Goal: Task Accomplishment & Management: Manage account settings

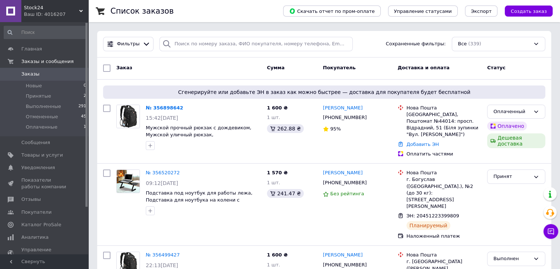
click at [165, 106] on link "№ 356898642" at bounding box center [165, 108] width 38 height 6
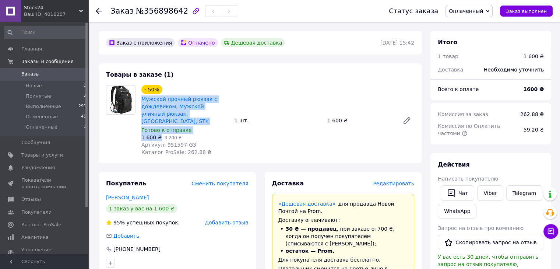
drag, startPoint x: 145, startPoint y: 108, endPoint x: 159, endPoint y: 136, distance: 31.3
click at [159, 136] on div "- 50% Мужской прочный рюкзак с дождевиком, Мужской уличный рюкзак, Рюкзак прочн…" at bounding box center [184, 121] width 93 height 74
copy div "Мужской прочный рюкзак с дождевиком, Мужской уличный рюкзак, Рюкзак прочный муж…"
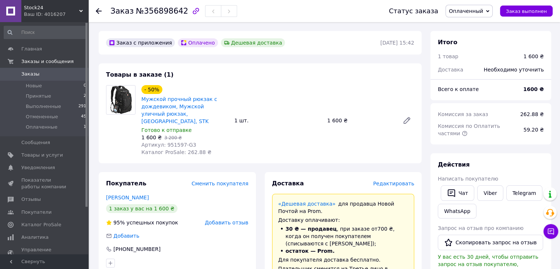
click at [263, 85] on div "- 50% Мужской прочный рюкзак с дождевиком, Мужской уличный рюкзак, Рюкзак прочн…" at bounding box center [277, 121] width 279 height 74
click at [45, 224] on span "Каталог ProSale" at bounding box center [41, 224] width 40 height 7
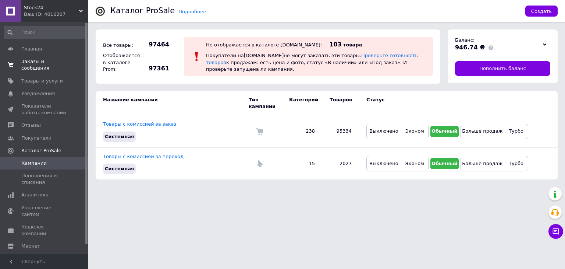
click at [40, 60] on span "Заказы и сообщения" at bounding box center [44, 64] width 47 height 13
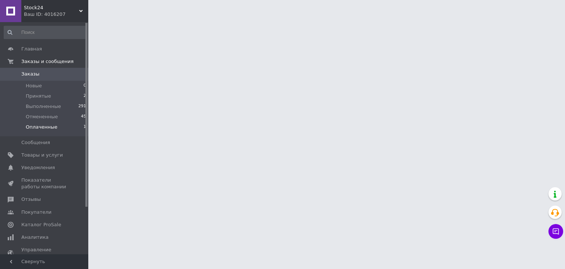
click at [49, 129] on span "Оплаченные" at bounding box center [42, 127] width 32 height 7
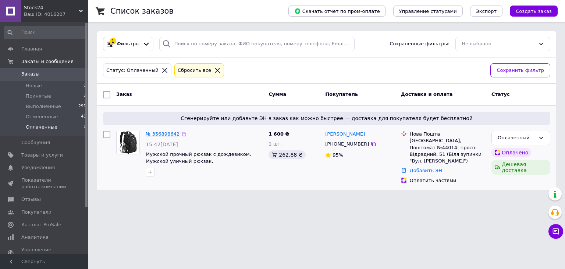
click at [159, 133] on link "№ 356898642" at bounding box center [163, 134] width 34 height 6
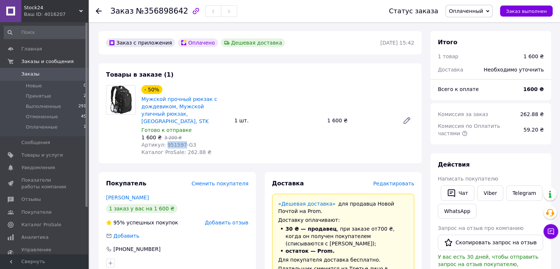
drag, startPoint x: 163, startPoint y: 143, endPoint x: 180, endPoint y: 147, distance: 17.0
click at [180, 147] on span "Артикул: 951597-G3" at bounding box center [168, 145] width 55 height 6
copy span "951597"
drag, startPoint x: 519, startPoint y: 111, endPoint x: 548, endPoint y: 113, distance: 28.8
click at [548, 113] on div "Комиссия за заказ 262.88 ₴ Комиссия по Оплатить частями 59.20 ₴" at bounding box center [490, 123] width 121 height 41
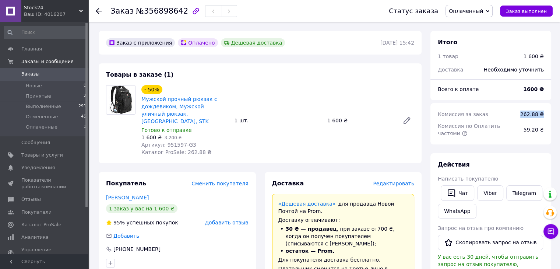
copy div "Комиссия за заказ 262.88 ₴"
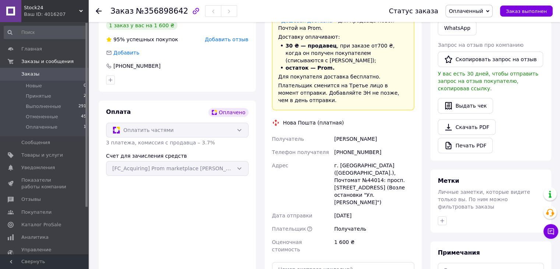
scroll to position [221, 0]
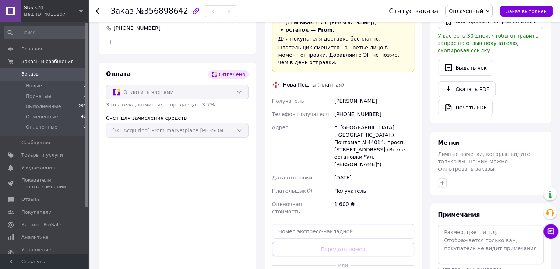
drag, startPoint x: 356, startPoint y: 95, endPoint x: 392, endPoint y: 98, distance: 35.5
click at [392, 98] on div "Получатель Марченко Андрій Телефон получателя +380963001101 Адрес г. Киев (Киев…" at bounding box center [342, 156] width 145 height 124
copy div "Получатель Марченко Андрій"
drag, startPoint x: 333, startPoint y: 107, endPoint x: 385, endPoint y: 111, distance: 52.0
click at [385, 111] on div "Получатель Марченко Андрій Телефон получателя +380963001101 Адрес г. Киев (Киев…" at bounding box center [342, 156] width 145 height 124
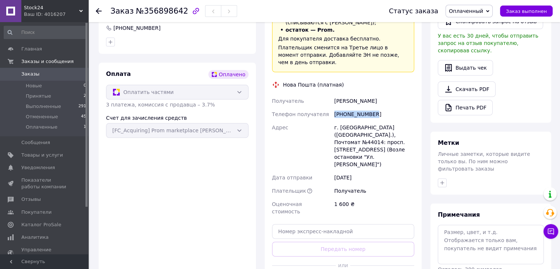
copy div "Телефон получателя +380963001101"
drag, startPoint x: 339, startPoint y: 127, endPoint x: 354, endPoint y: 128, distance: 14.8
click at [354, 128] on div "г. [GEOGRAPHIC_DATA] ([GEOGRAPHIC_DATA].), Почтомат №44014: просп. [STREET_ADDR…" at bounding box center [374, 146] width 83 height 50
copy div "44014:"
click at [32, 73] on span "Заказы" at bounding box center [30, 74] width 18 height 7
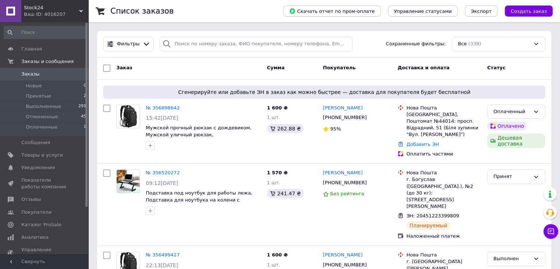
click at [33, 73] on span "Заказы" at bounding box center [30, 74] width 18 height 7
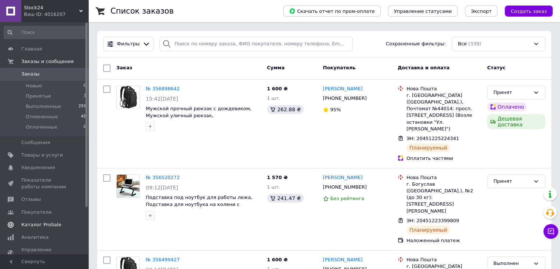
click at [46, 223] on span "Каталог ProSale" at bounding box center [41, 224] width 40 height 7
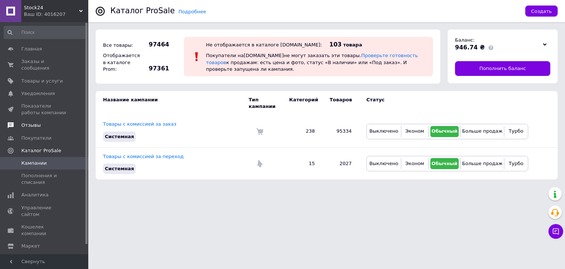
click at [36, 122] on span "Отзывы" at bounding box center [31, 125] width 20 height 7
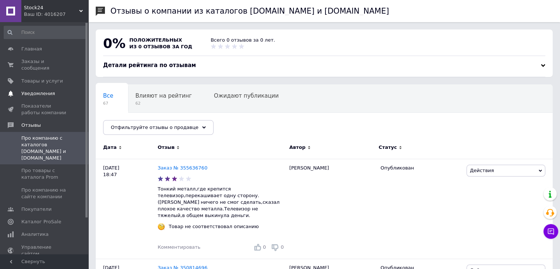
click at [42, 90] on span "Уведомления" at bounding box center [37, 93] width 33 height 7
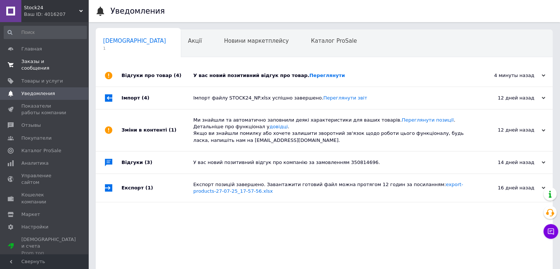
click at [46, 62] on span "Заказы и сообщения" at bounding box center [44, 64] width 47 height 13
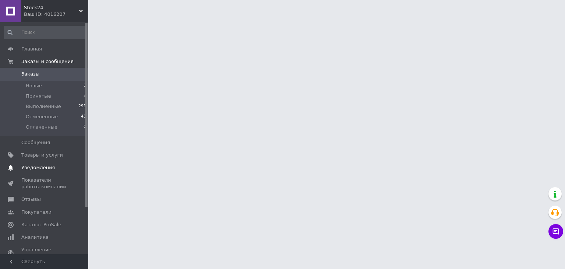
click at [39, 170] on span "Уведомления" at bounding box center [37, 167] width 33 height 7
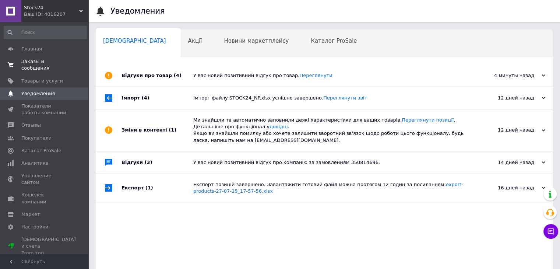
click at [35, 63] on span "Заказы и сообщения" at bounding box center [44, 64] width 47 height 13
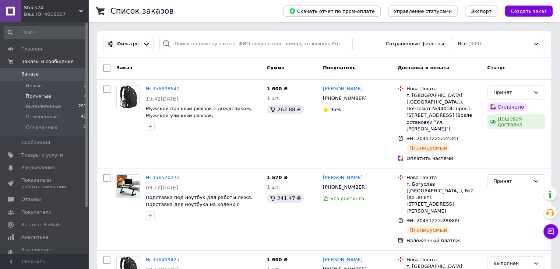
click at [45, 95] on span "Принятые" at bounding box center [38, 96] width 25 height 7
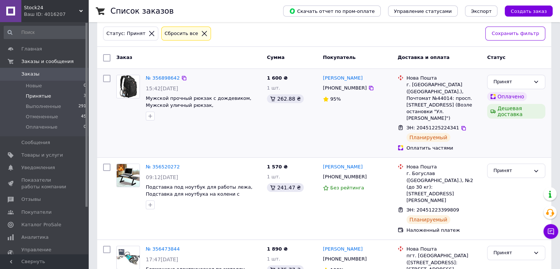
scroll to position [64, 0]
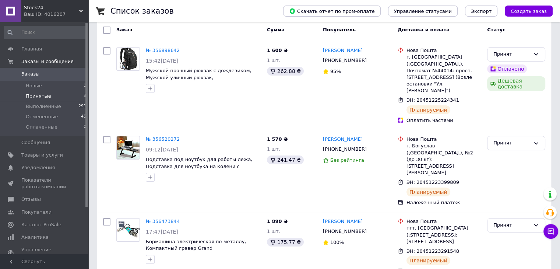
click at [39, 98] on span "Принятые" at bounding box center [38, 96] width 25 height 7
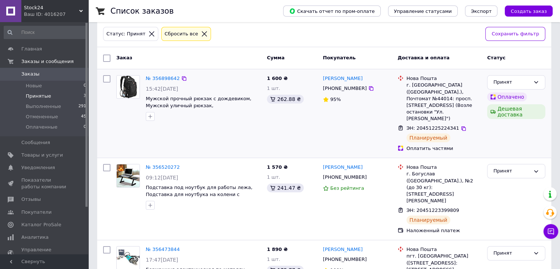
scroll to position [64, 0]
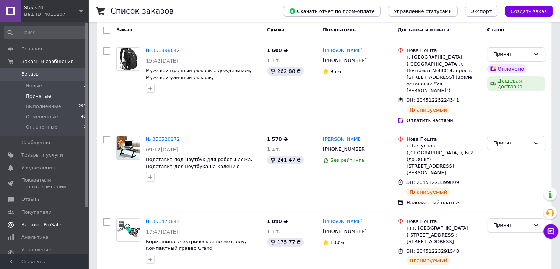
click at [42, 225] on span "Каталог ProSale" at bounding box center [41, 224] width 40 height 7
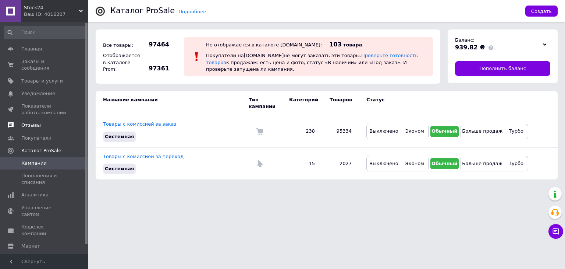
click at [32, 124] on link "Отзывы" at bounding box center [45, 125] width 91 height 13
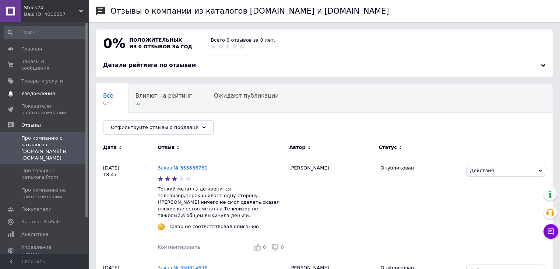
click at [36, 90] on span "Уведомления" at bounding box center [37, 93] width 33 height 7
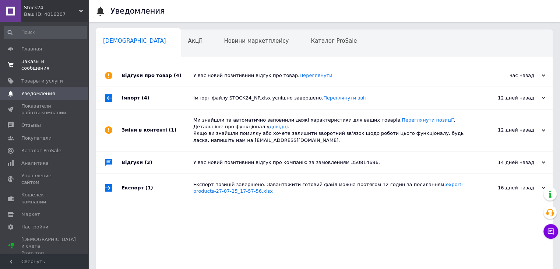
click at [47, 65] on link "Заказы и сообщения 0 0" at bounding box center [45, 64] width 91 height 19
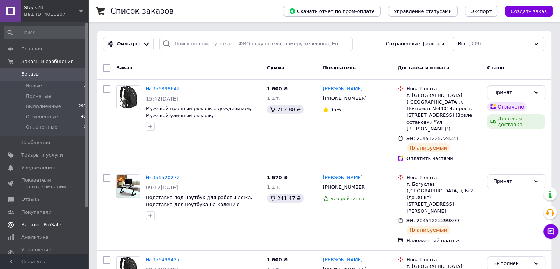
click at [53, 223] on span "Каталог ProSale" at bounding box center [41, 224] width 40 height 7
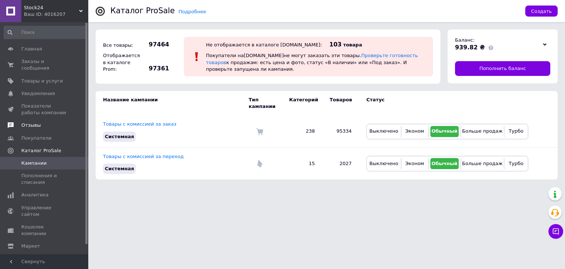
click at [33, 122] on span "Отзывы" at bounding box center [31, 125] width 20 height 7
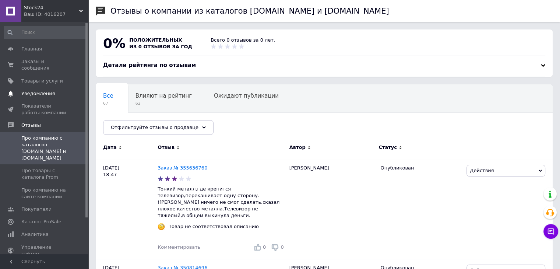
click at [39, 90] on span "Уведомления" at bounding box center [37, 93] width 33 height 7
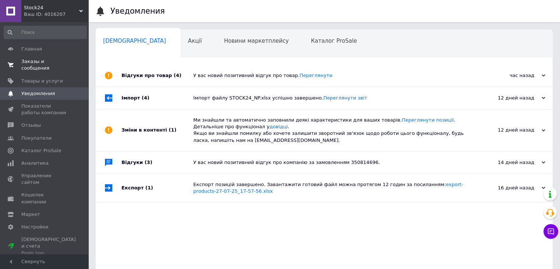
click at [44, 60] on span "Заказы и сообщения" at bounding box center [44, 64] width 47 height 13
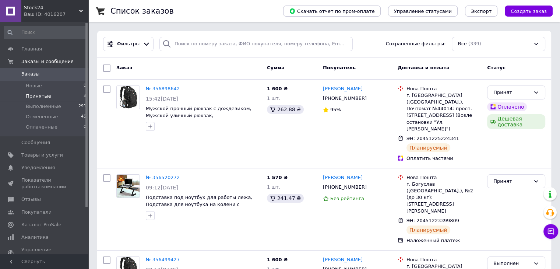
click at [38, 96] on span "Принятые" at bounding box center [38, 96] width 25 height 7
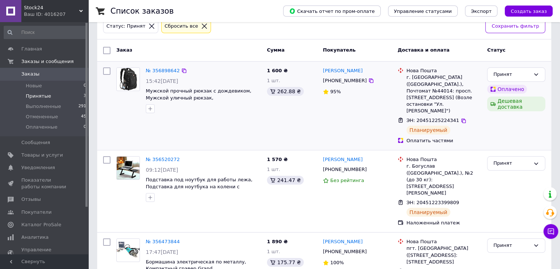
scroll to position [64, 0]
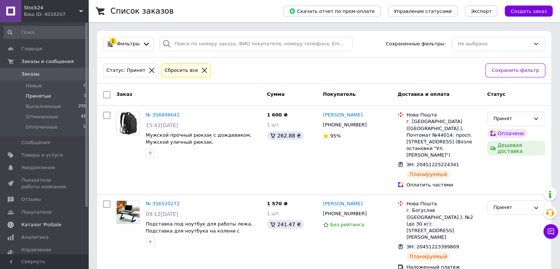
click at [44, 223] on span "Каталог ProSale" at bounding box center [41, 224] width 40 height 7
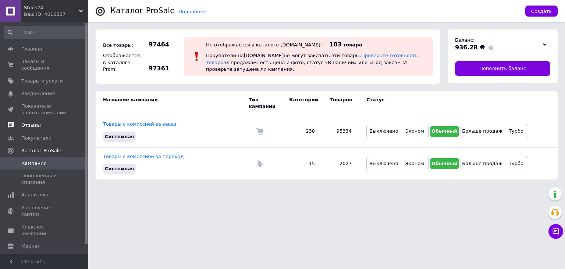
click at [26, 122] on span "Отзывы" at bounding box center [31, 125] width 20 height 7
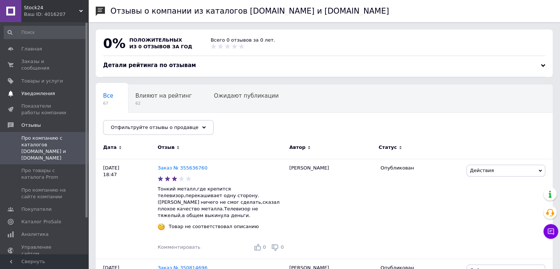
click at [36, 90] on span "Уведомления" at bounding box center [37, 93] width 33 height 7
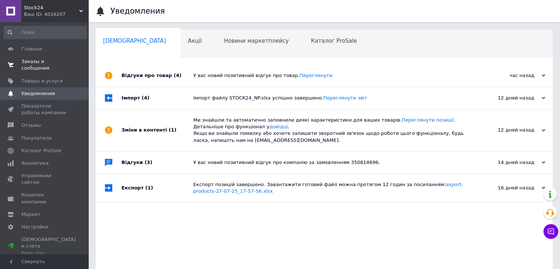
click at [47, 60] on span "Заказы и сообщения" at bounding box center [44, 64] width 47 height 13
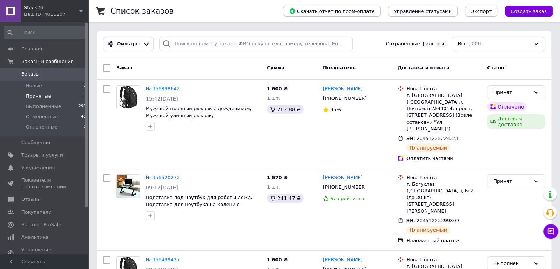
click at [42, 97] on span "Принятые" at bounding box center [38, 96] width 25 height 7
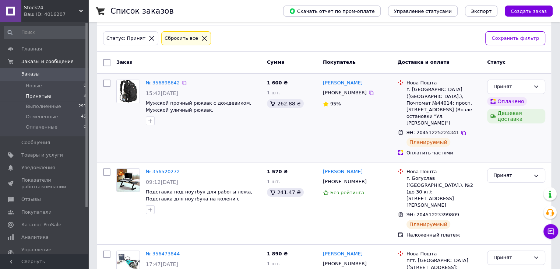
scroll to position [64, 0]
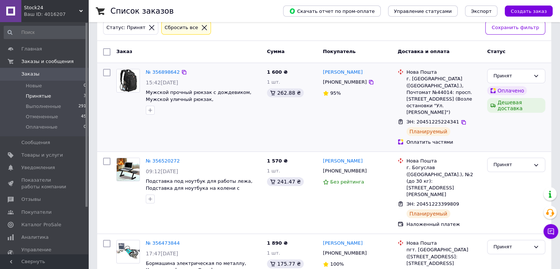
scroll to position [64, 0]
